Goal: Information Seeking & Learning: Find specific fact

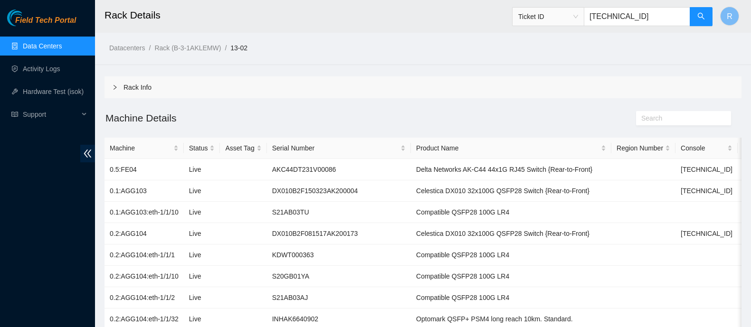
scroll to position [558, 0]
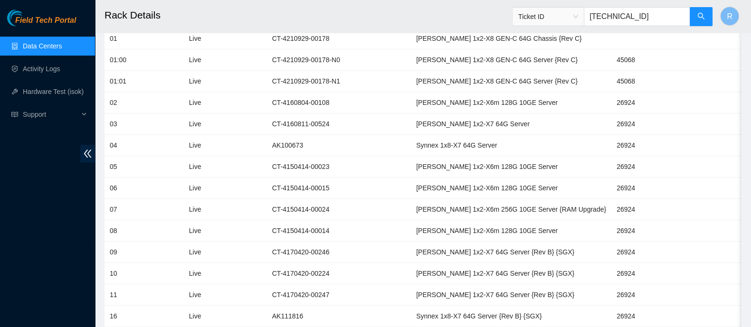
click at [617, 24] on input "[TECHNICAL_ID]" at bounding box center [636, 16] width 106 height 19
click at [578, 14] on span "Ticket ID" at bounding box center [548, 16] width 60 height 14
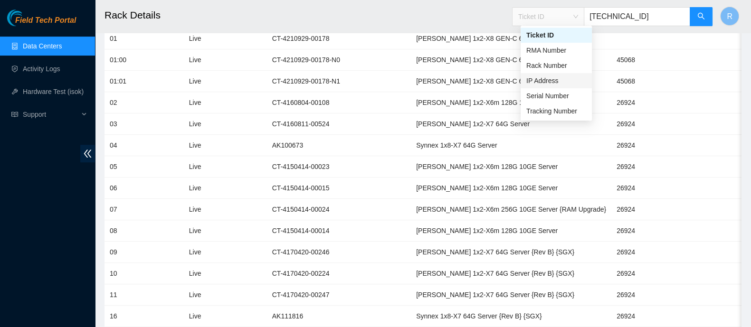
click at [560, 76] on div "IP Address" at bounding box center [556, 80] width 60 height 10
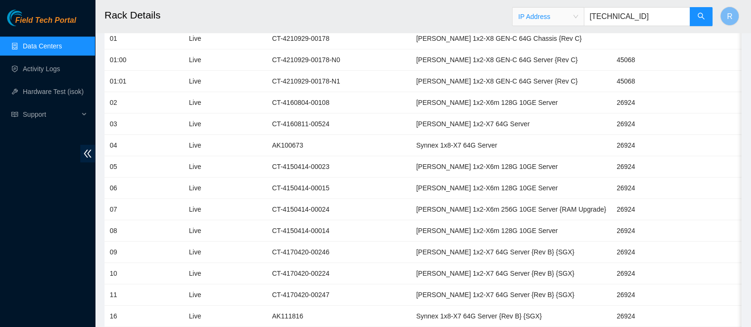
click at [611, 18] on input "104.125.80.17" at bounding box center [636, 16] width 106 height 19
paste input "23.45.13.4"
type input "23.45.13.4"
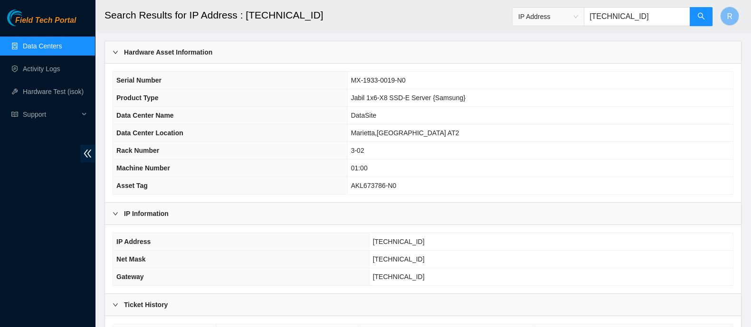
scroll to position [111, 0]
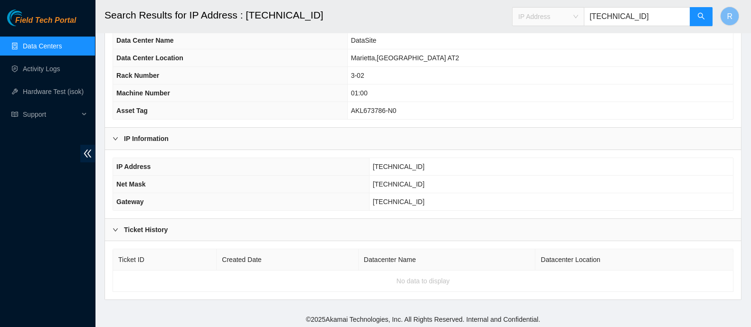
click at [572, 19] on span "IP Address" at bounding box center [548, 16] width 60 height 14
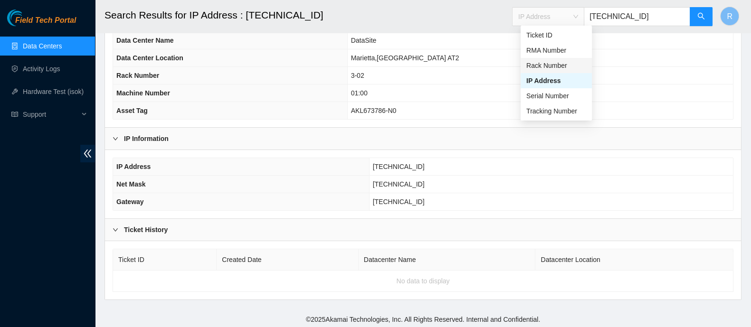
click at [561, 64] on div "Rack Number" at bounding box center [556, 65] width 60 height 10
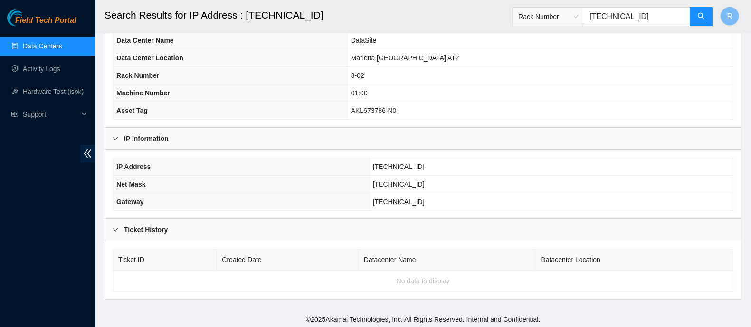
click at [629, 22] on input "23.45.13.4" at bounding box center [636, 16] width 106 height 19
type input "3-02"
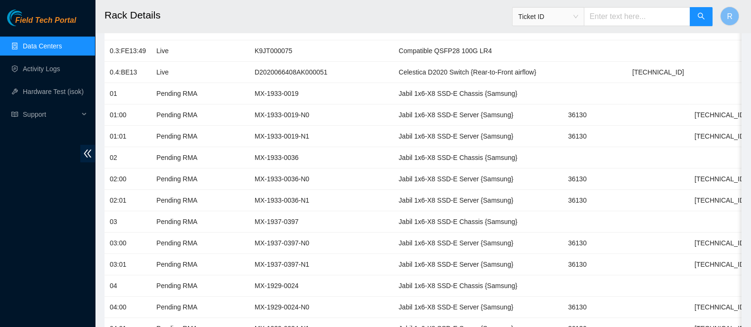
scroll to position [146, 0]
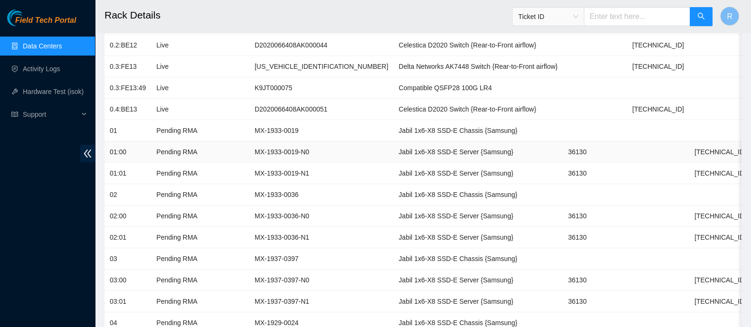
click at [689, 151] on td "[TECHNICAL_ID]" at bounding box center [720, 151] width 62 height 21
copy td "[TECHNICAL_ID]"
click at [689, 151] on td "[TECHNICAL_ID]" at bounding box center [720, 151] width 62 height 21
click at [578, 19] on span "Ticket ID" at bounding box center [548, 16] width 60 height 14
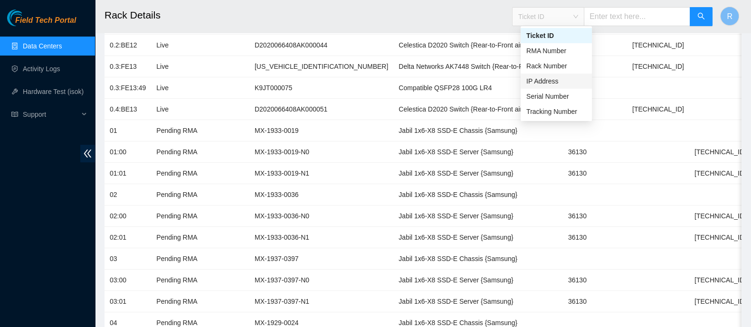
click at [555, 79] on div "IP Address" at bounding box center [556, 81] width 60 height 10
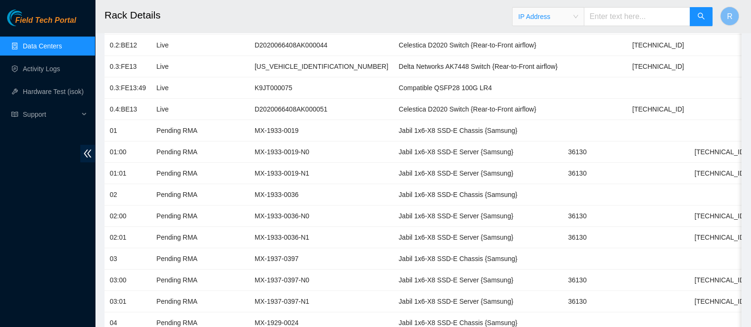
click at [618, 21] on input "text" at bounding box center [636, 16] width 106 height 19
paste input "104.125.80.17"
type input "104.125.80.17"
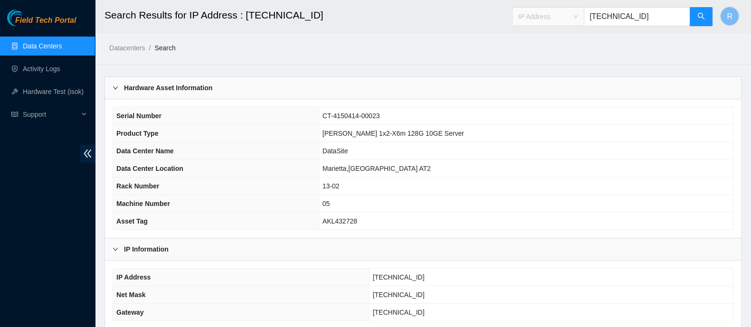
click at [578, 20] on span "IP Address" at bounding box center [548, 16] width 60 height 14
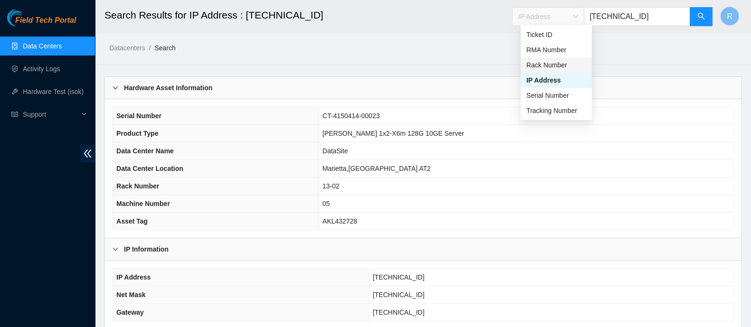
click at [557, 71] on div "Rack Number" at bounding box center [555, 64] width 71 height 15
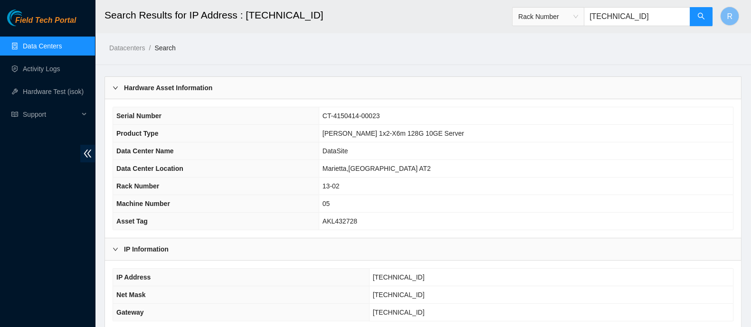
click at [627, 11] on input "104.125.80.17" at bounding box center [636, 16] width 106 height 19
type input "13-02"
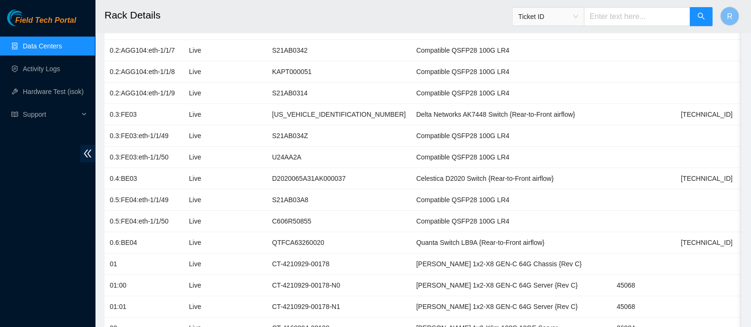
scroll to position [333, 0]
click at [567, 27] on div "Ticket ID" at bounding box center [612, 16] width 201 height 30
click at [567, 24] on span "Ticket ID" at bounding box center [548, 16] width 72 height 19
click at [569, 20] on span "Ticket ID" at bounding box center [548, 16] width 60 height 14
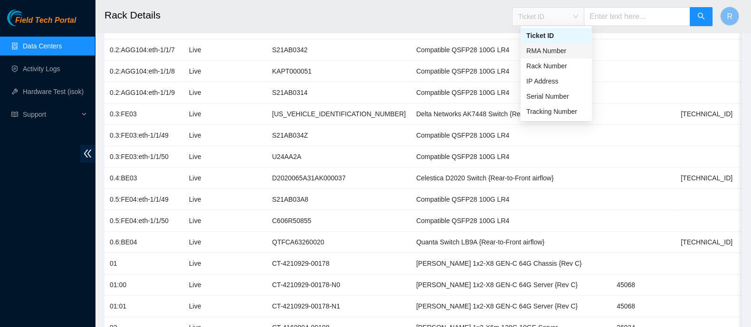
click at [471, 20] on h2 "Rack Details" at bounding box center [360, 15] width 512 height 30
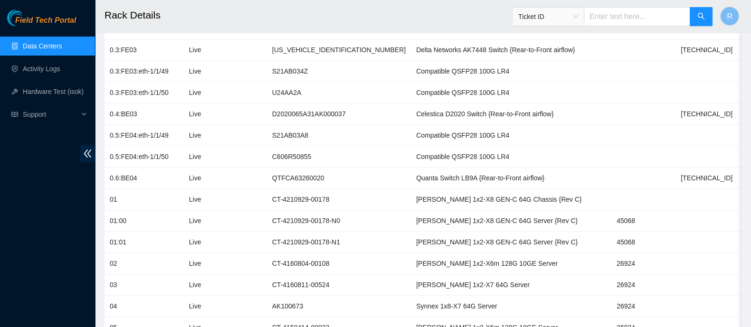
scroll to position [412, 0]
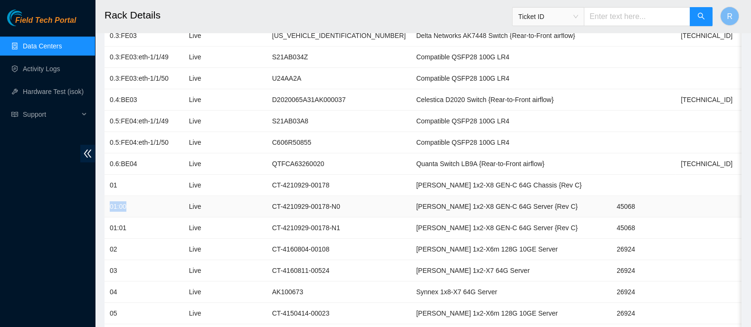
drag, startPoint x: 135, startPoint y: 206, endPoint x: 106, endPoint y: 206, distance: 29.4
click at [106, 206] on td "01:00" at bounding box center [143, 206] width 79 height 21
copy td "01:00"
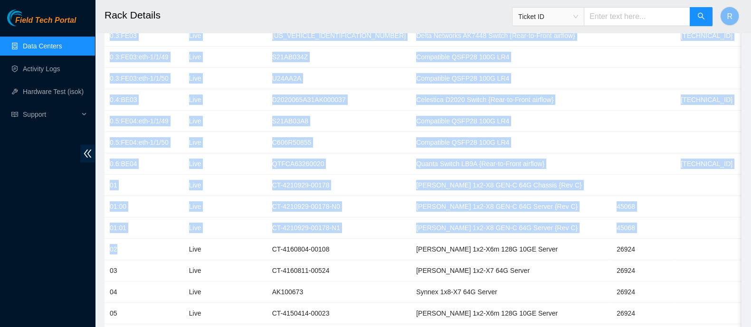
drag, startPoint x: 121, startPoint y: 252, endPoint x: 102, endPoint y: 250, distance: 19.1
click at [102, 250] on main "Rack Details Ticket ID R Datacenters / Rack (B-3-1AKLEMW) / 13-02 / Rack Info M…" at bounding box center [423, 131] width 656 height 1087
click at [103, 250] on main "Rack Details Ticket ID R Datacenters / Rack (B-3-1AKLEMW) / 13-02 / Rack Info M…" at bounding box center [423, 131] width 656 height 1087
click at [116, 245] on td "02" at bounding box center [143, 249] width 79 height 21
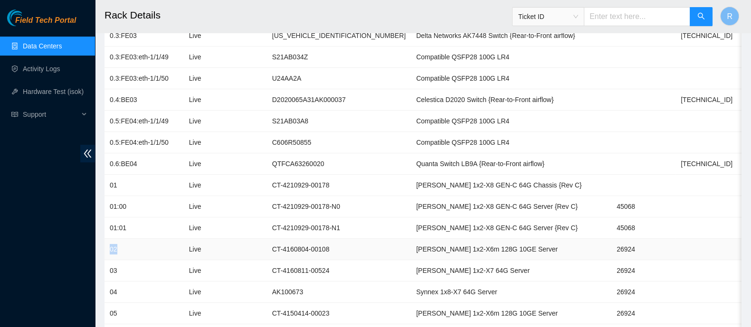
drag, startPoint x: 119, startPoint y: 245, endPoint x: 107, endPoint y: 249, distance: 12.3
click at [107, 249] on td "02" at bounding box center [143, 249] width 79 height 21
copy td "02"
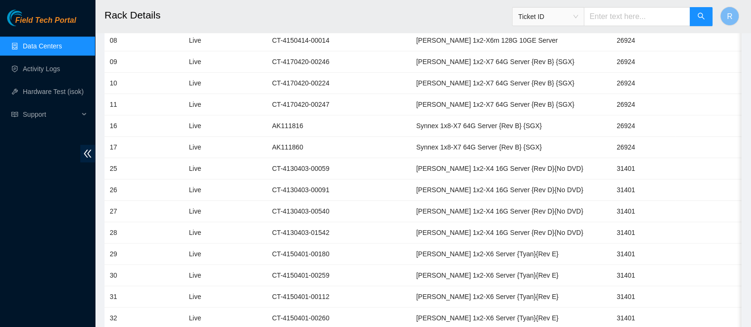
scroll to position [750, 0]
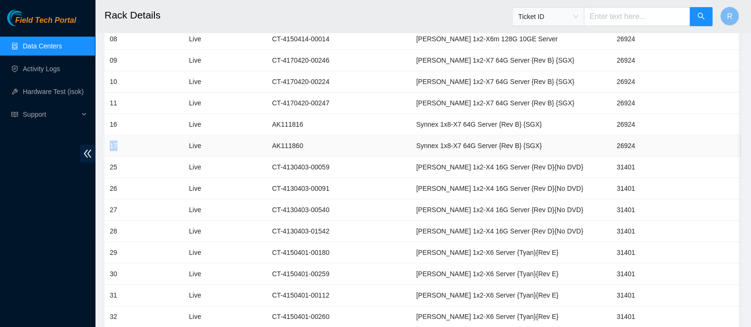
drag, startPoint x: 116, startPoint y: 139, endPoint x: 108, endPoint y: 140, distance: 8.2
click at [108, 140] on td "17" at bounding box center [143, 145] width 79 height 21
copy td "17"
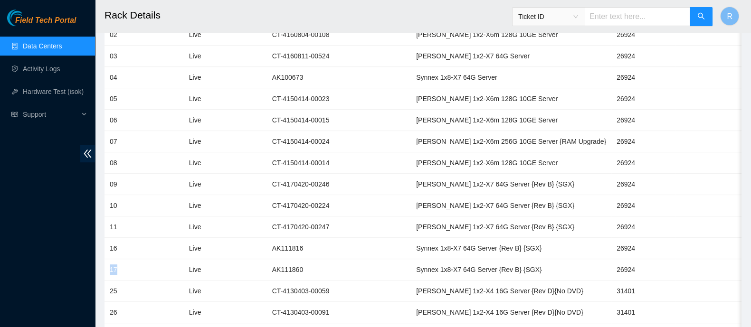
scroll to position [635, 0]
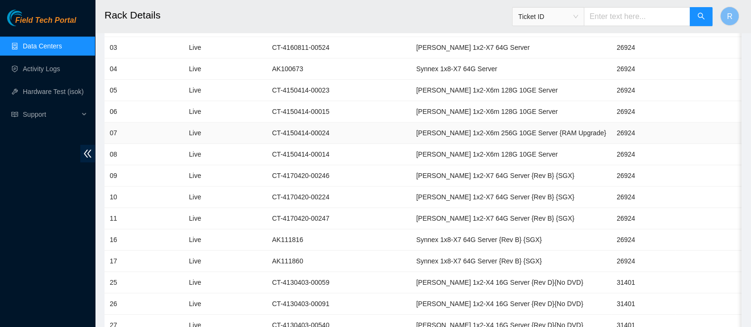
click at [611, 125] on td "26924" at bounding box center [643, 132] width 64 height 21
copy td "26924"
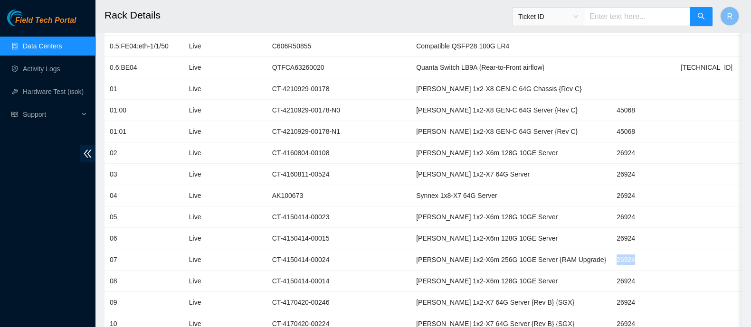
scroll to position [485, 0]
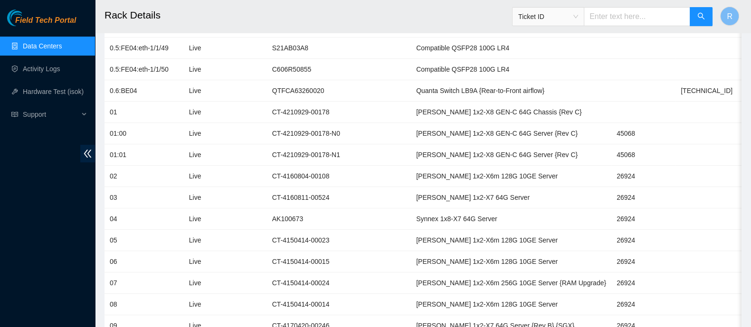
click at [614, 13] on input "text" at bounding box center [636, 16] width 106 height 19
click at [578, 18] on span "Ticket ID" at bounding box center [548, 16] width 60 height 14
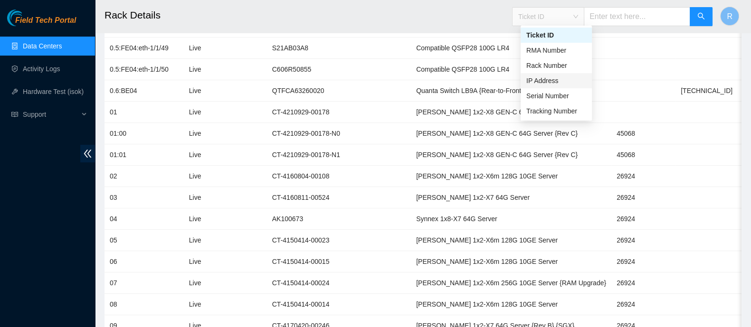
drag, startPoint x: 565, startPoint y: 80, endPoint x: 568, endPoint y: 73, distance: 7.7
click at [565, 79] on div "IP Address" at bounding box center [556, 80] width 60 height 10
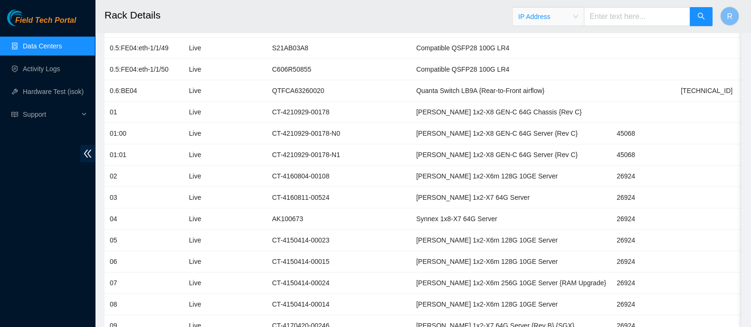
click at [606, 20] on input "text" at bounding box center [636, 16] width 106 height 19
paste input "104.125.80.70"
type input "104.125.80.70"
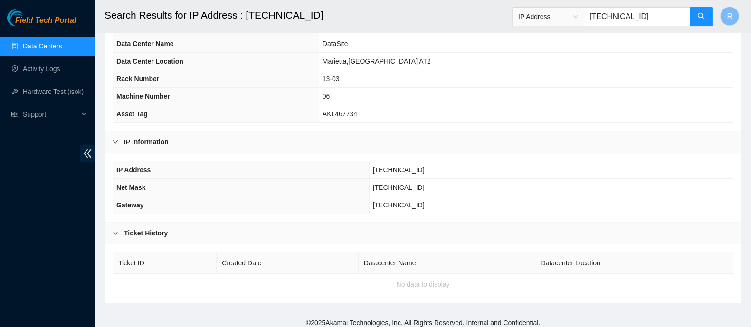
scroll to position [91, 0]
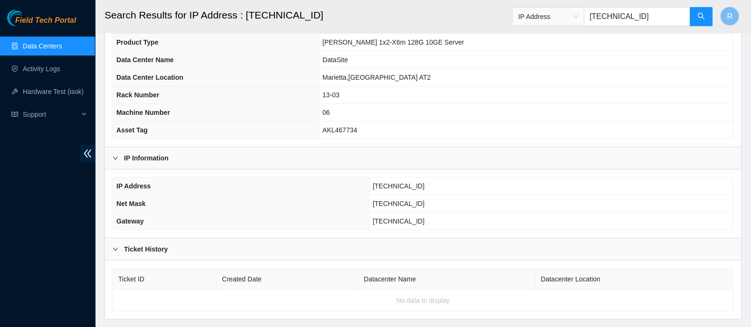
click at [578, 17] on span "IP Address" at bounding box center [548, 16] width 60 height 14
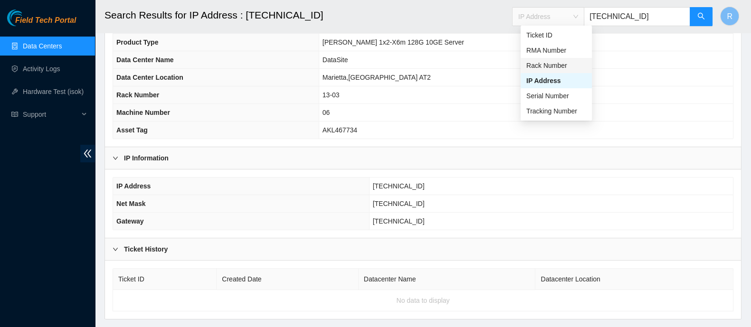
click at [563, 59] on div "Rack Number" at bounding box center [555, 65] width 71 height 15
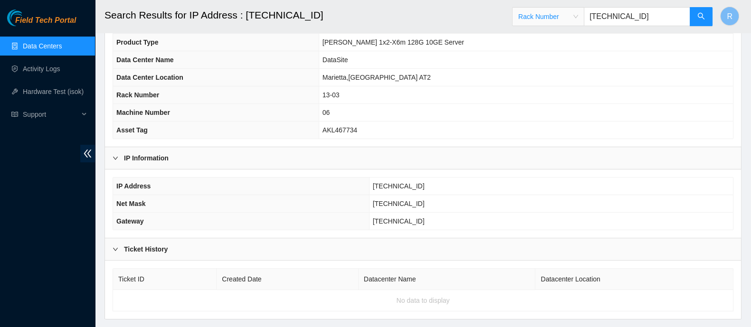
click at [617, 19] on input "104.125.80.70" at bounding box center [636, 16] width 106 height 19
type input "13-03"
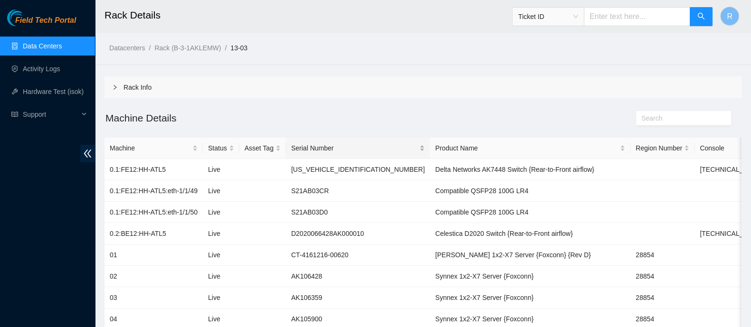
click at [361, 144] on div "Serial Number" at bounding box center [357, 148] width 133 height 10
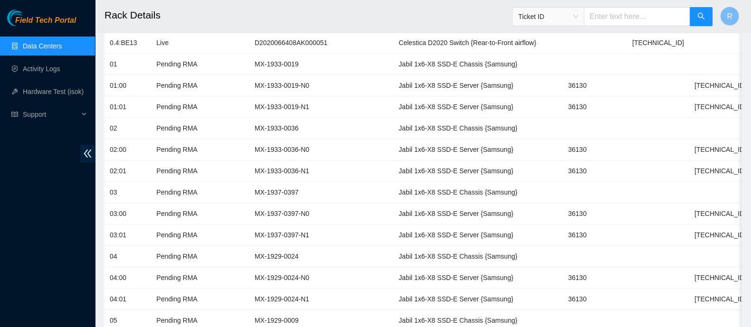
scroll to position [208, 0]
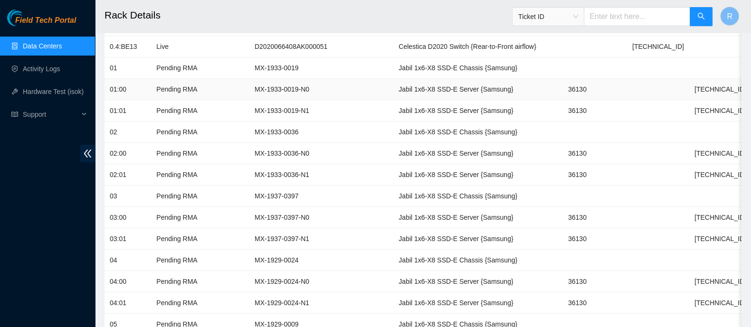
click at [259, 84] on td "MX-1933-0019-N0" at bounding box center [321, 89] width 144 height 21
copy td "MX-1933-0019-N0"
click at [116, 85] on td "01:00" at bounding box center [127, 89] width 47 height 21
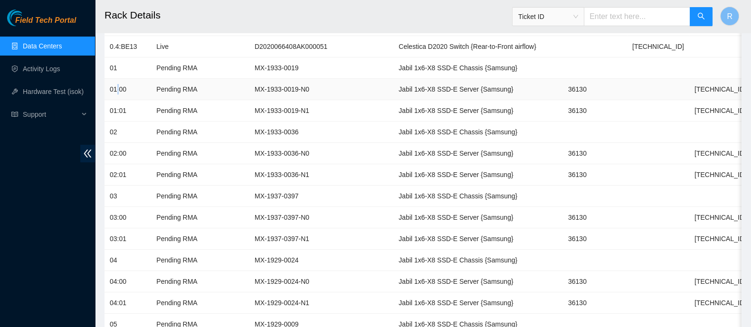
click at [116, 85] on td "01:00" at bounding box center [127, 89] width 47 height 21
copy td "01:00"
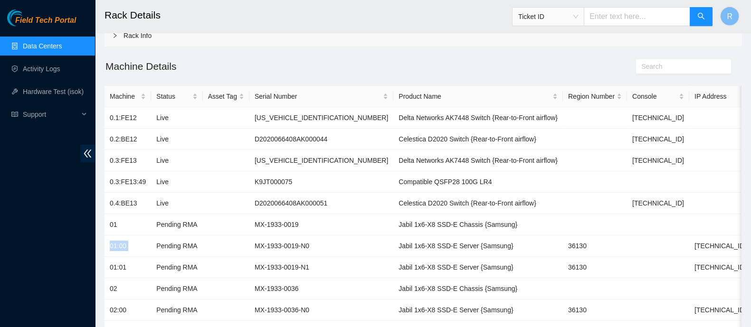
scroll to position [66, 0]
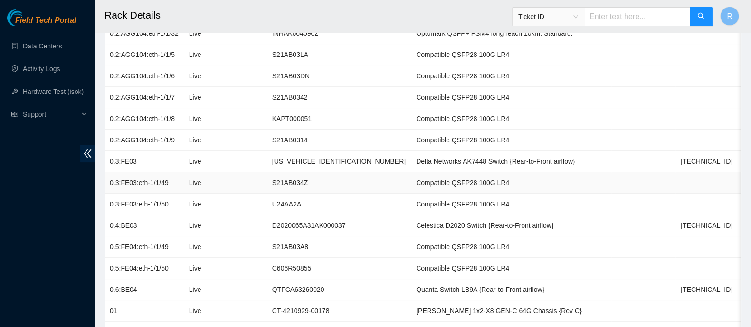
scroll to position [572, 0]
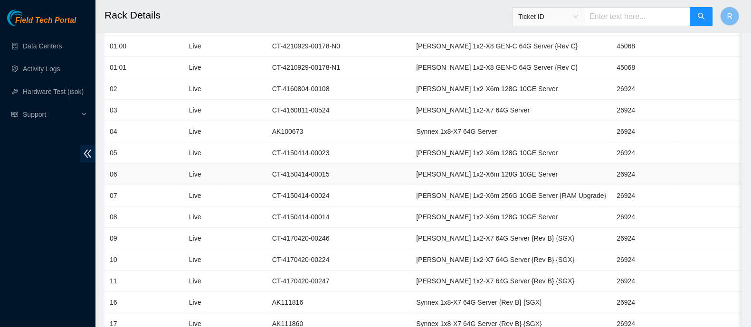
click at [611, 173] on td "26924" at bounding box center [643, 174] width 64 height 21
copy td "26924"
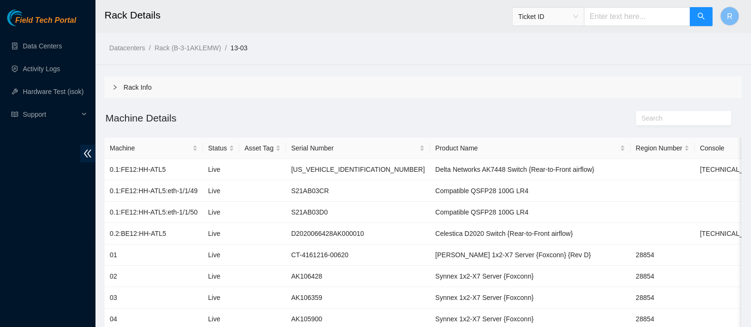
scroll to position [176, 0]
